Goal: Task Accomplishment & Management: Use online tool/utility

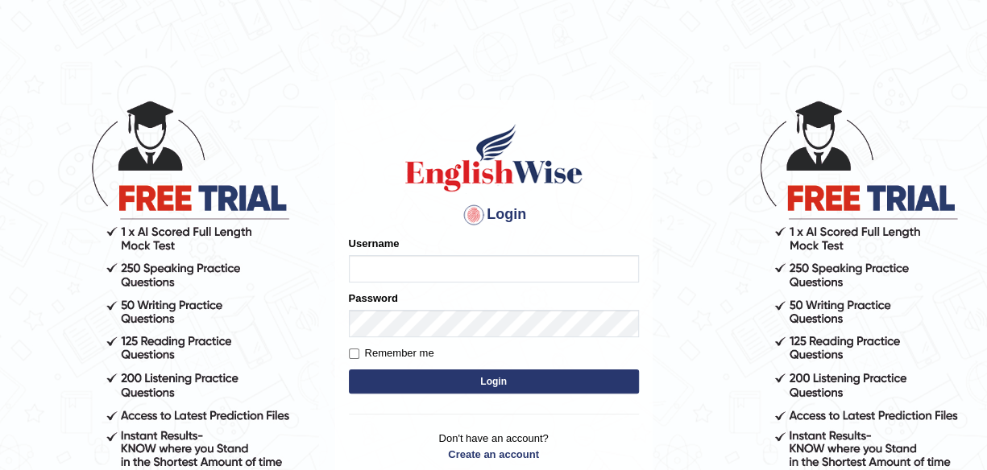
type input "maliny"
click at [488, 384] on button "Login" at bounding box center [494, 382] width 290 height 24
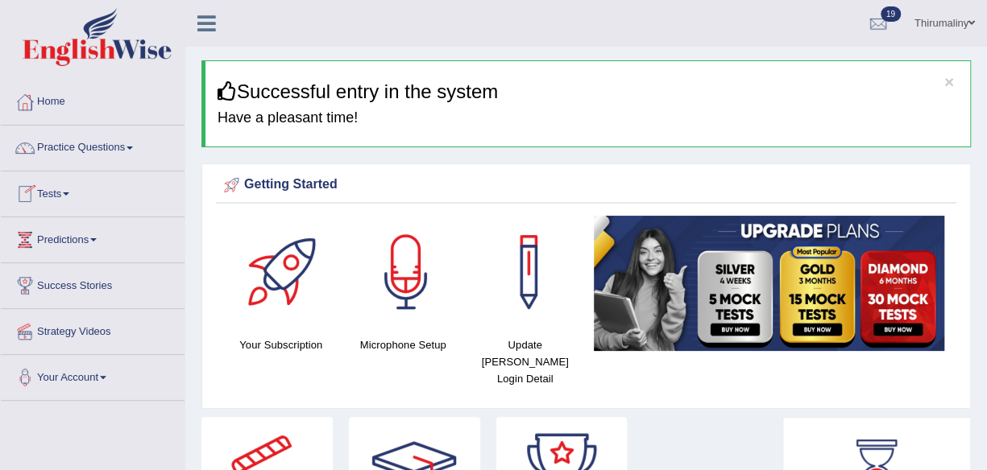
click at [69, 200] on link "Tests" at bounding box center [93, 192] width 184 height 40
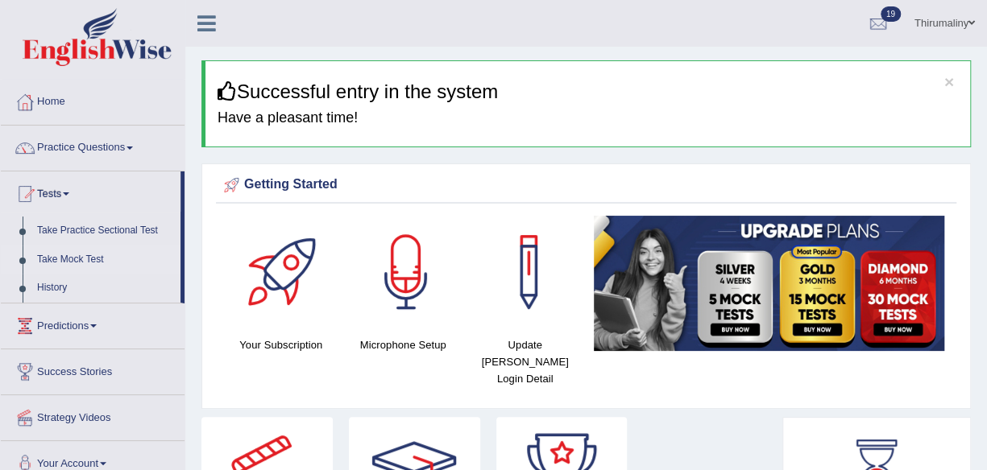
click at [82, 259] on link "Take Mock Test" at bounding box center [105, 260] width 151 height 29
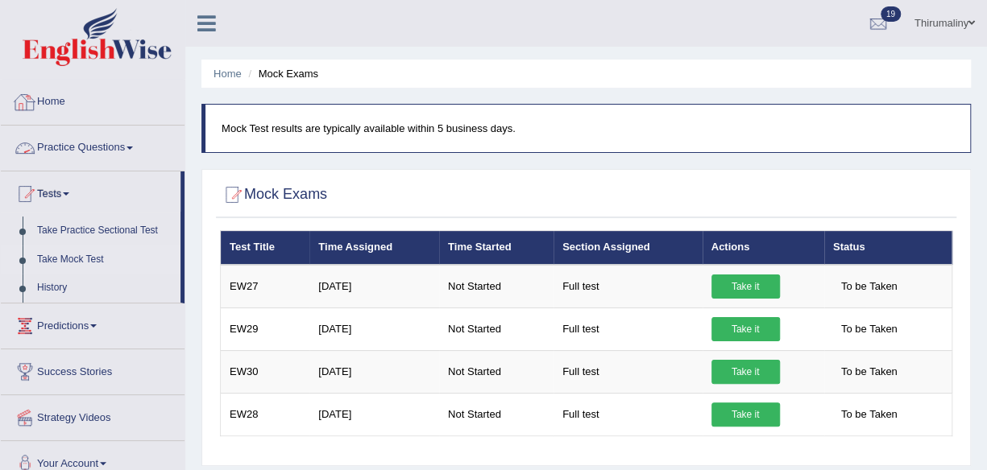
click at [38, 97] on link "Home" at bounding box center [93, 100] width 184 height 40
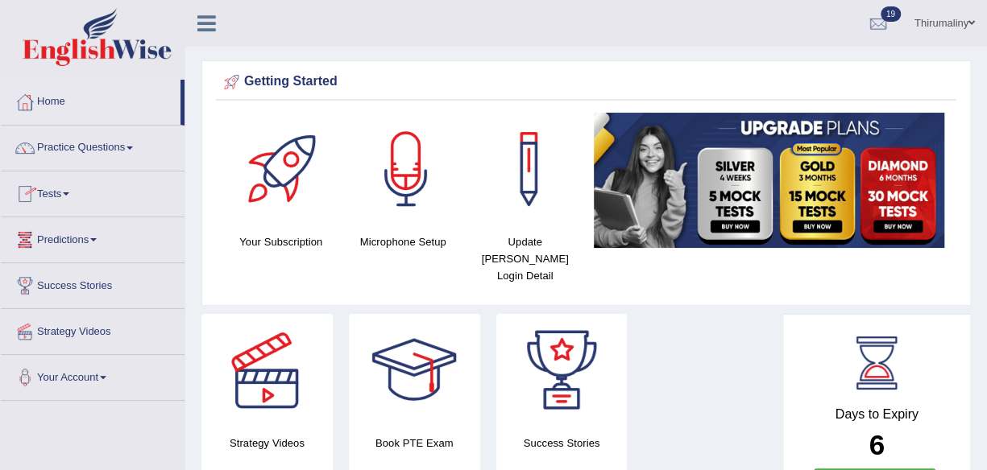
click at [76, 189] on link "Tests" at bounding box center [93, 192] width 184 height 40
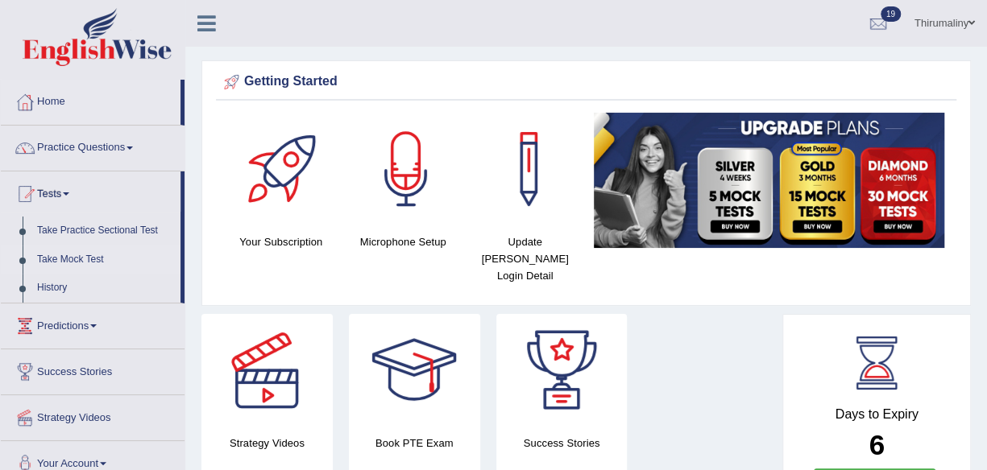
click at [79, 262] on link "Take Mock Test" at bounding box center [105, 260] width 151 height 29
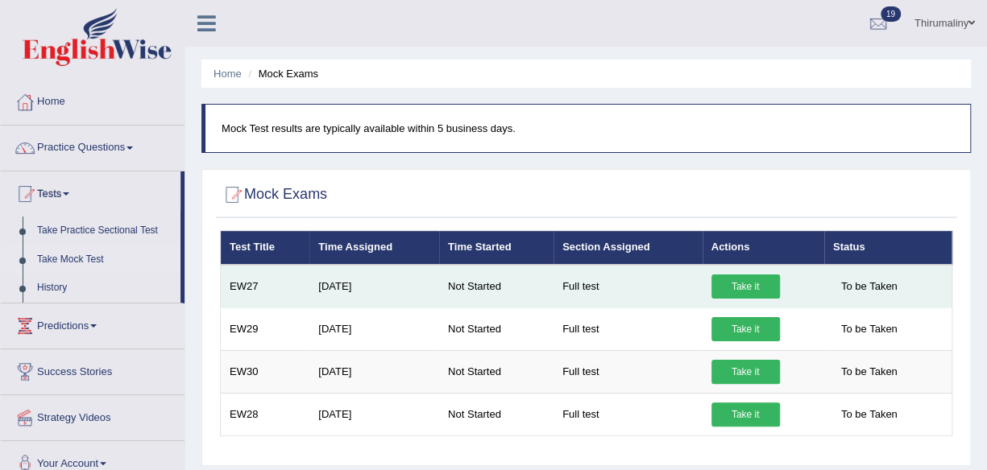
click at [731, 294] on link "Take it" at bounding box center [745, 287] width 68 height 24
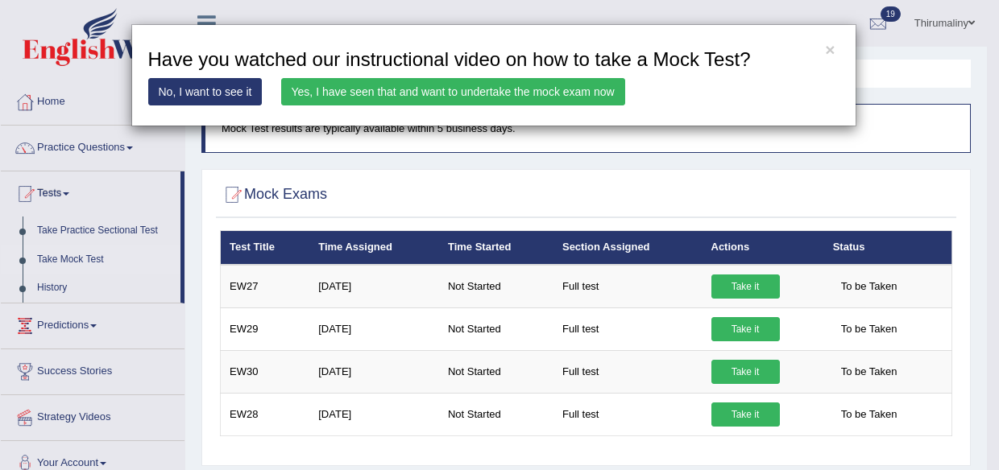
click at [553, 94] on link "Yes, I have seen that and want to undertake the mock exam now" at bounding box center [453, 91] width 344 height 27
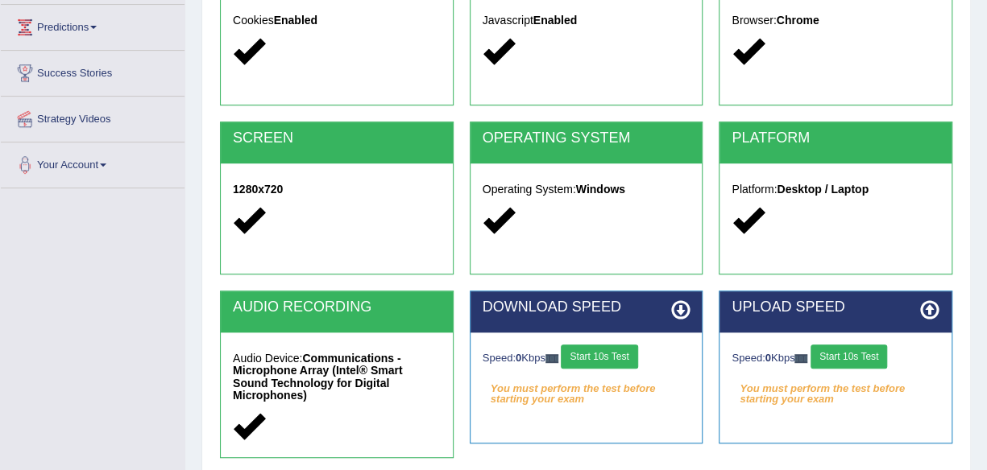
scroll to position [236, 0]
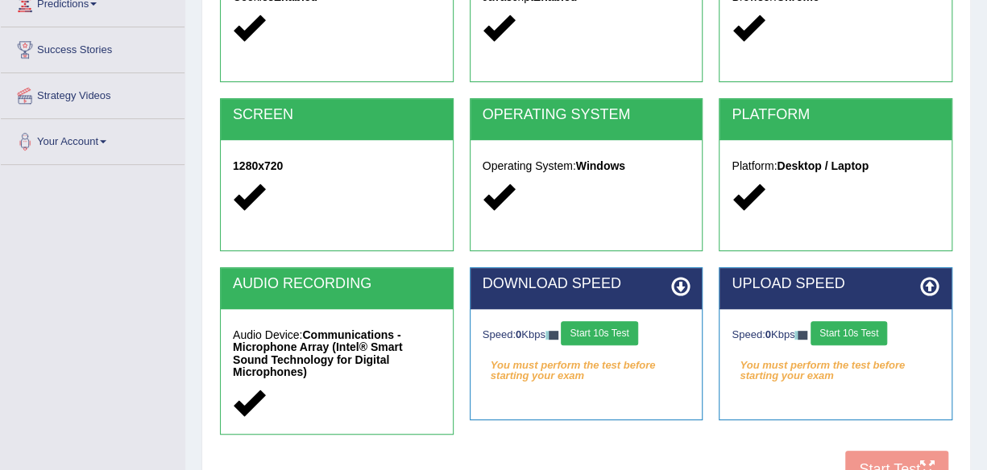
click at [583, 331] on button "Start 10s Test" at bounding box center [599, 333] width 77 height 24
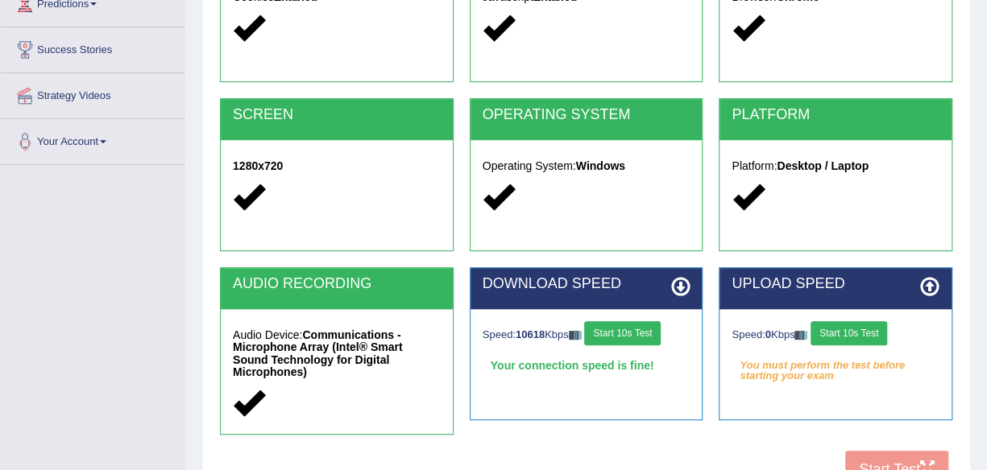
click at [833, 333] on button "Start 10s Test" at bounding box center [848, 333] width 77 height 24
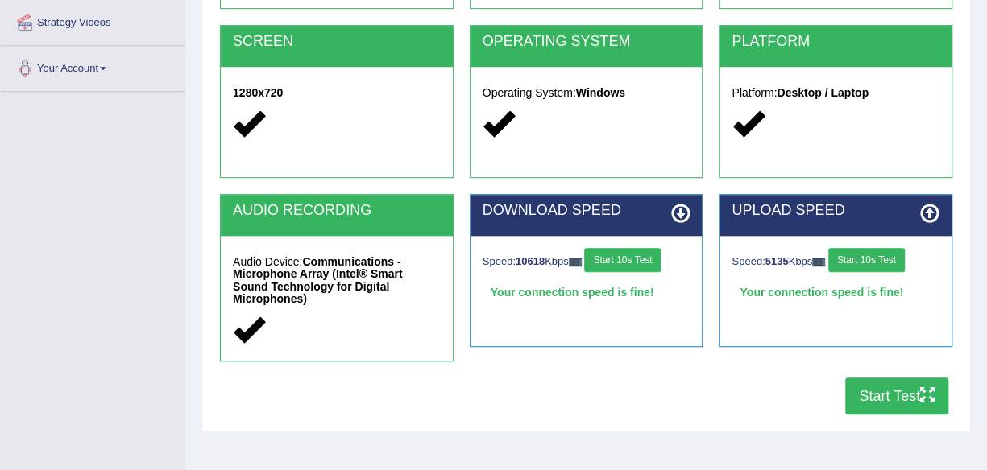
scroll to position [333, 0]
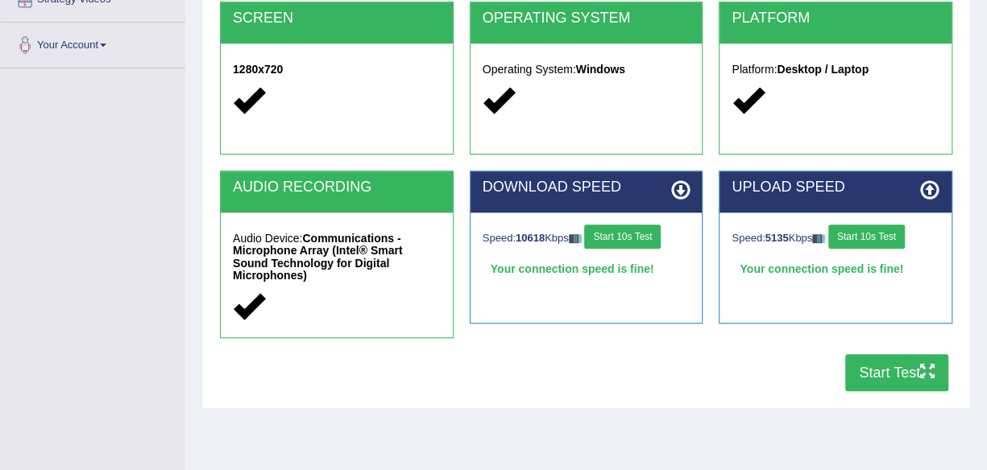
click at [909, 361] on button "Start Test" at bounding box center [896, 372] width 103 height 37
